Goal: Task Accomplishment & Management: Use online tool/utility

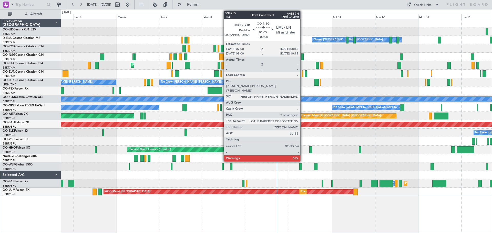
click at [303, 58] on div at bounding box center [302, 57] width 2 height 7
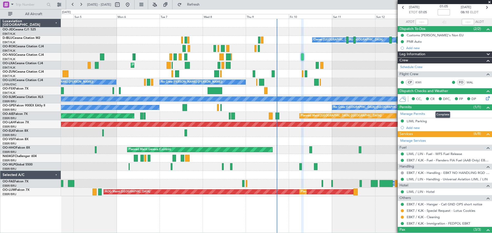
scroll to position [15, 0]
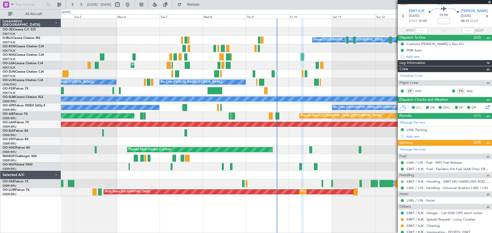
click at [489, 2] on span at bounding box center [489, 2] width 5 height 5
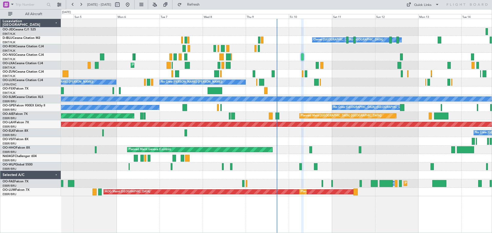
type input "0"
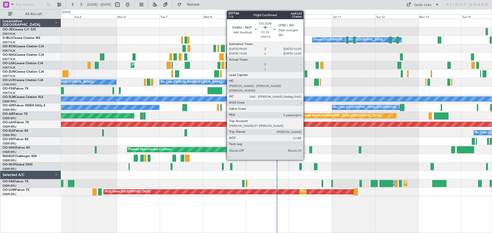
click at [306, 74] on div at bounding box center [306, 73] width 3 height 7
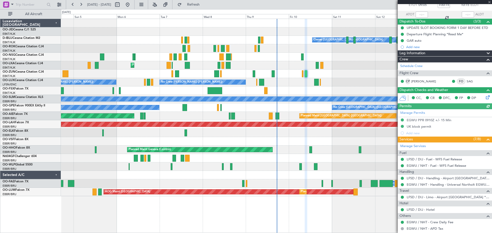
scroll to position [115, 0]
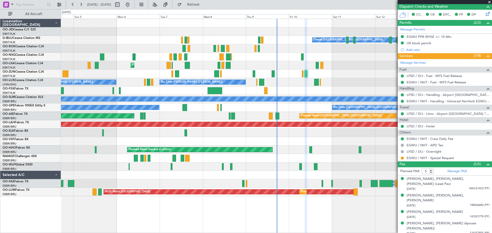
click at [490, 2] on span at bounding box center [489, 2] width 5 height 5
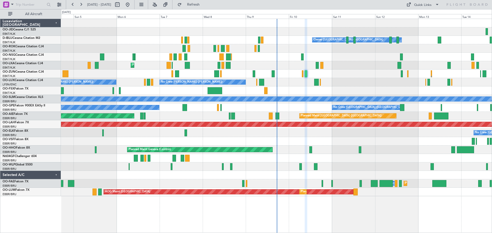
type input "0"
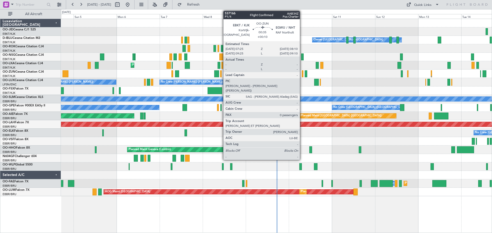
click at [302, 74] on div at bounding box center [303, 73] width 2 height 7
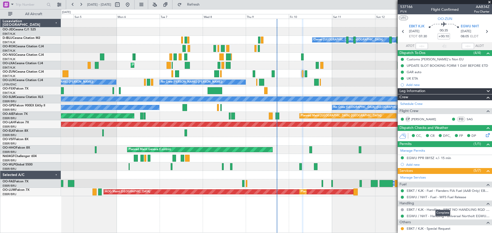
scroll to position [26, 0]
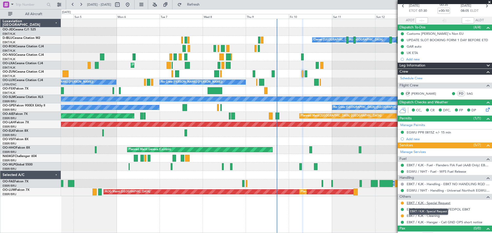
click at [447, 204] on link "EBKT / KJK - Special Request" at bounding box center [429, 203] width 44 height 4
click at [488, 1] on div at bounding box center [445, 2] width 94 height 4
click at [490, 2] on div at bounding box center [445, 2] width 94 height 4
click at [489, 0] on span at bounding box center [489, 2] width 5 height 5
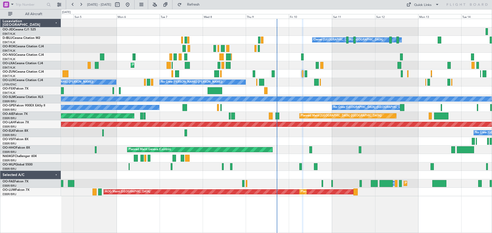
scroll to position [0, 0]
